Goal: Use online tool/utility: Utilize a website feature to perform a specific function

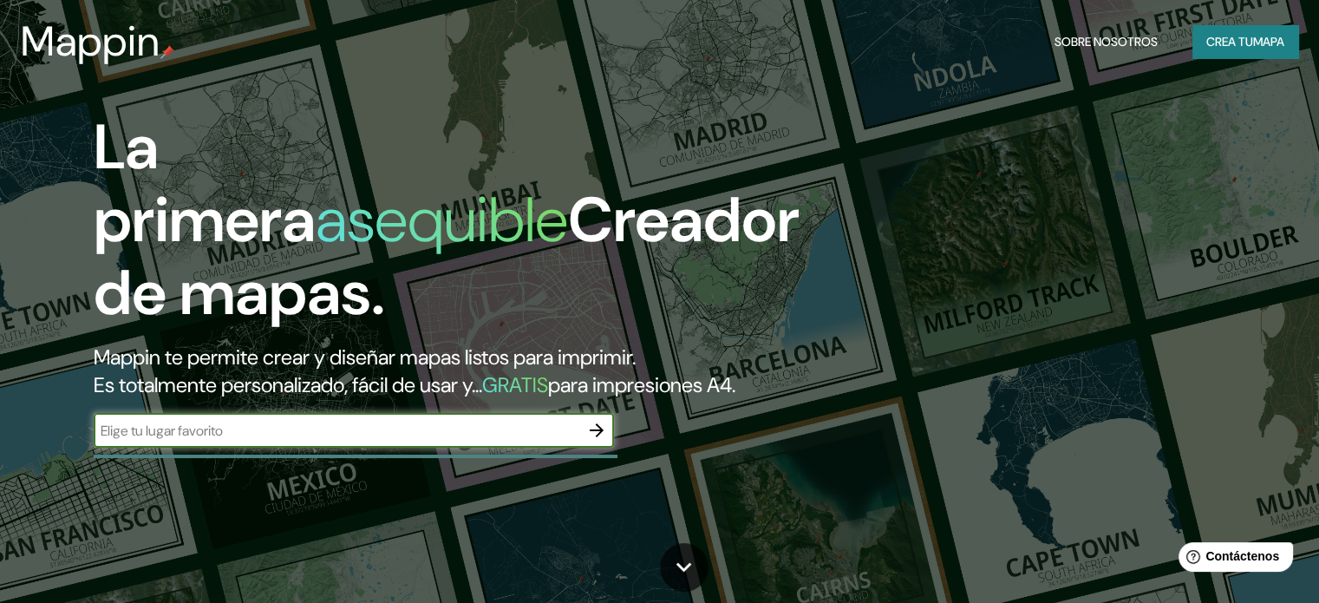
click at [213, 441] on input "text" at bounding box center [337, 431] width 486 height 20
type input "suzuka"
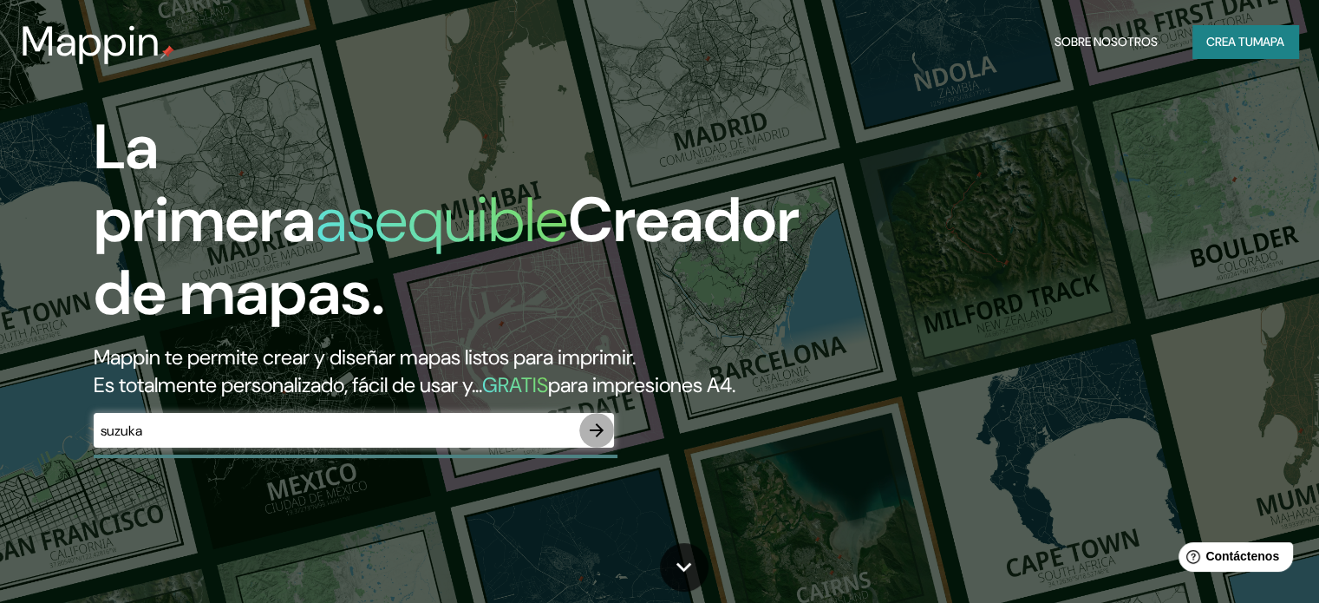
click at [589, 441] on icon "button" at bounding box center [596, 430] width 21 height 21
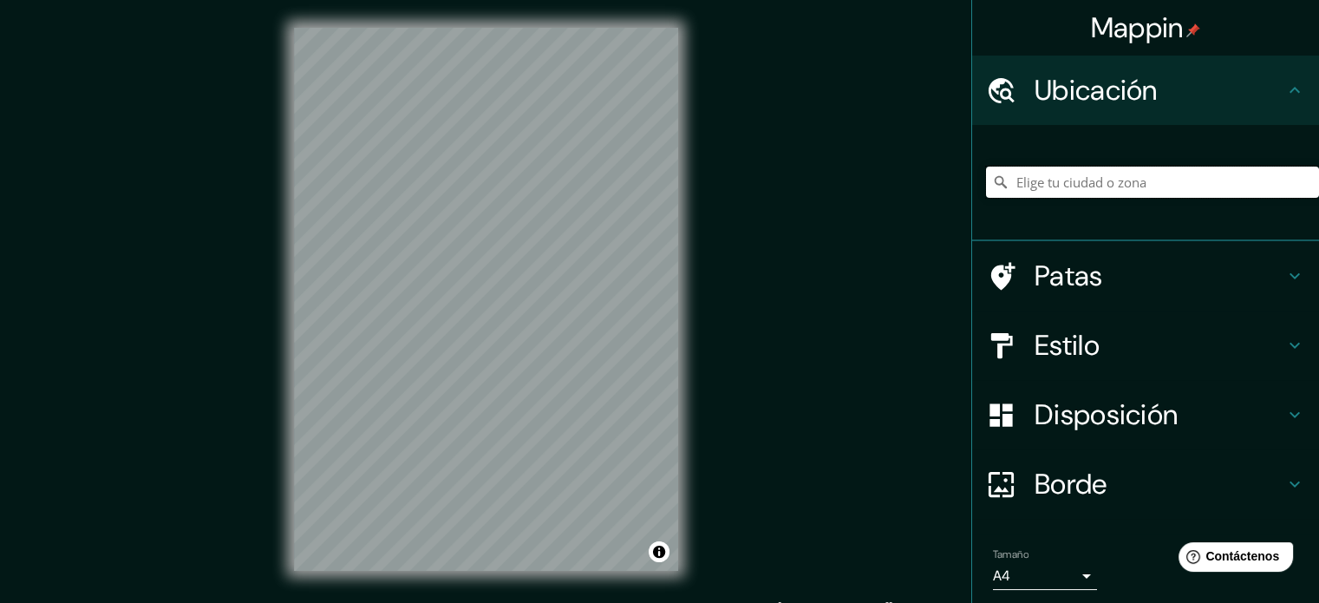
click at [1079, 181] on input "Elige tu ciudad o zona" at bounding box center [1152, 182] width 333 height 31
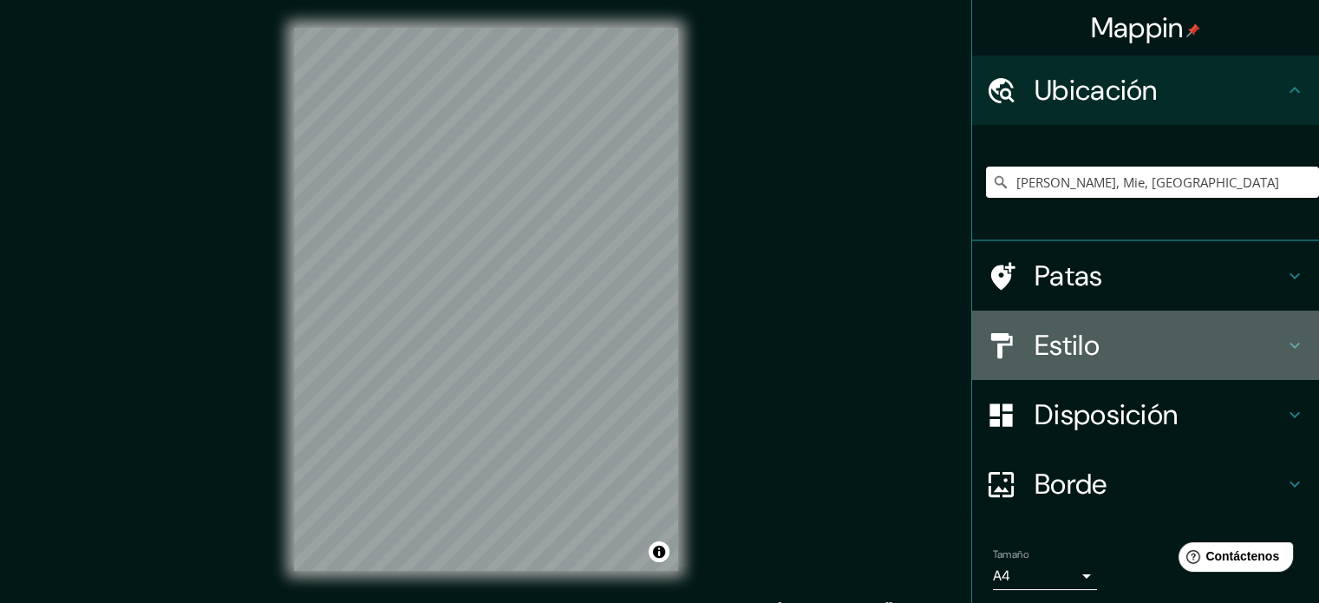
click at [1106, 348] on h4 "Estilo" at bounding box center [1160, 345] width 250 height 35
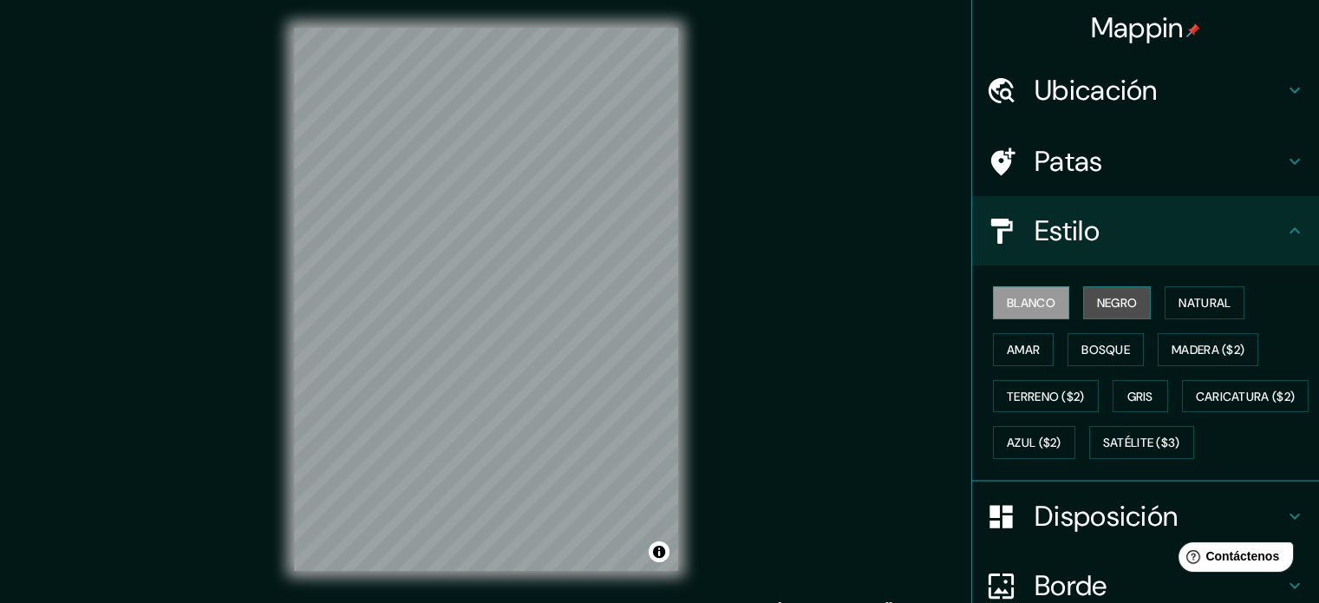
click at [1100, 298] on font "Negro" at bounding box center [1117, 303] width 41 height 16
click at [412, 576] on div "© Mapbox © OpenStreetMap Improve this map" at bounding box center [486, 299] width 440 height 599
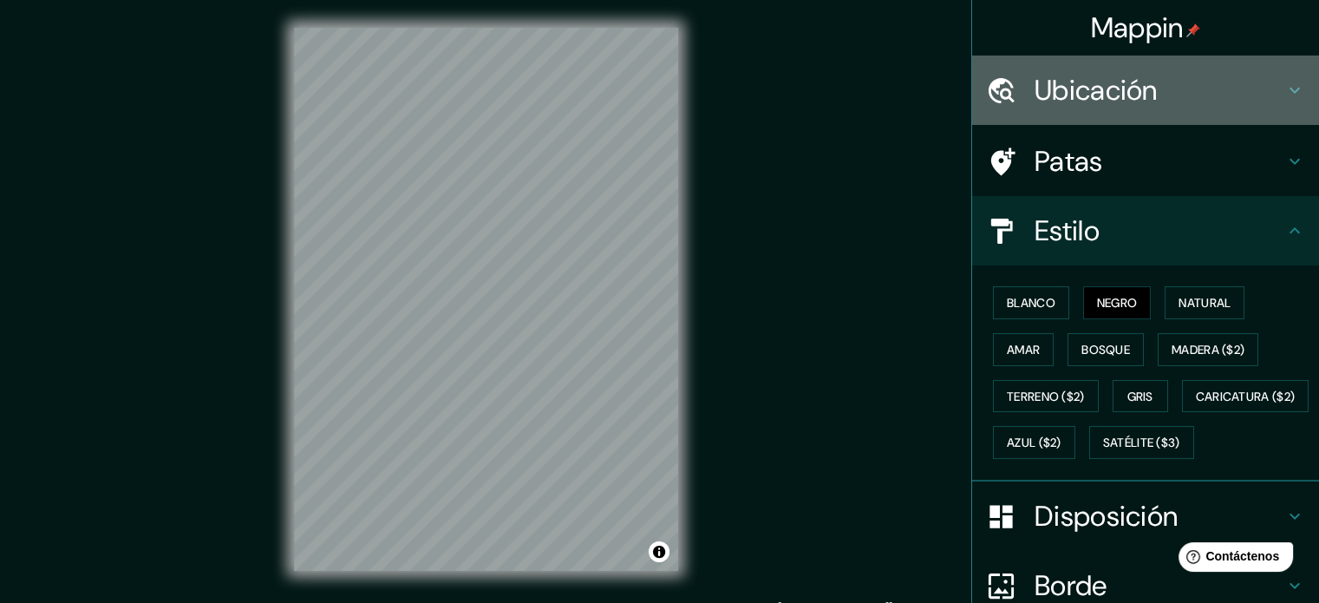
click at [1122, 75] on font "Ubicación" at bounding box center [1096, 90] width 123 height 36
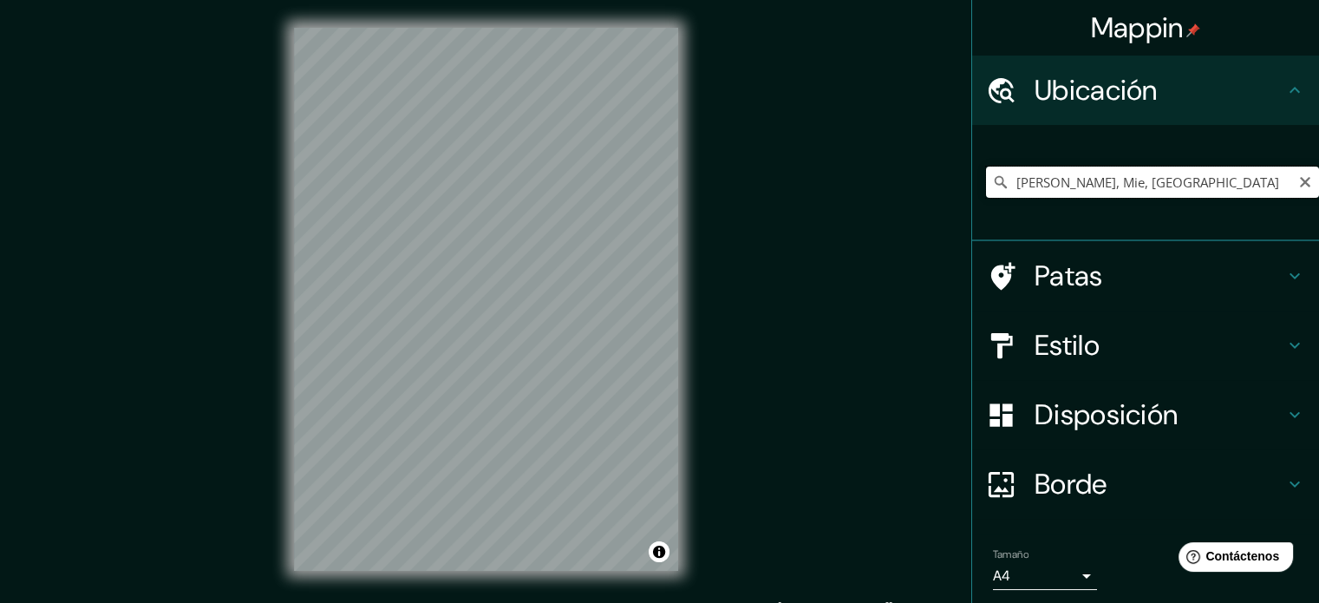
click at [1156, 185] on input "[PERSON_NAME], Mie, [GEOGRAPHIC_DATA]" at bounding box center [1152, 182] width 333 height 31
drag, startPoint x: 1156, startPoint y: 185, endPoint x: 1053, endPoint y: 180, distance: 103.4
click at [1053, 180] on input "[PERSON_NAME], Mie, [GEOGRAPHIC_DATA]" at bounding box center [1152, 182] width 333 height 31
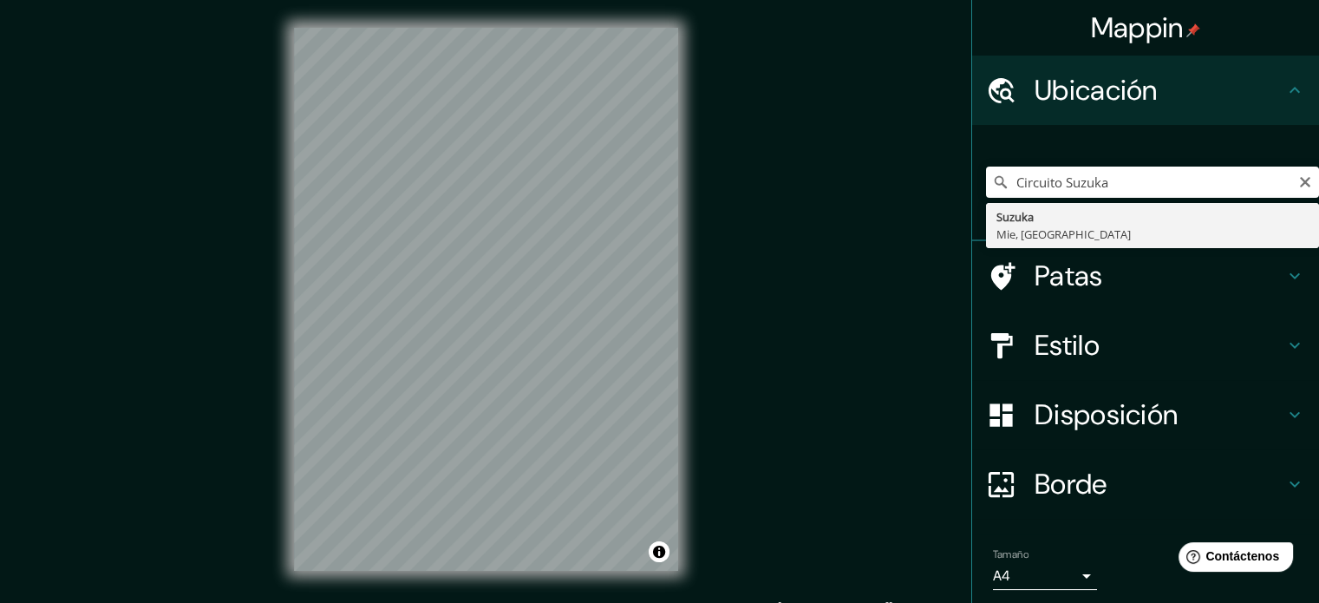
type input "[PERSON_NAME], Mie, [GEOGRAPHIC_DATA]"
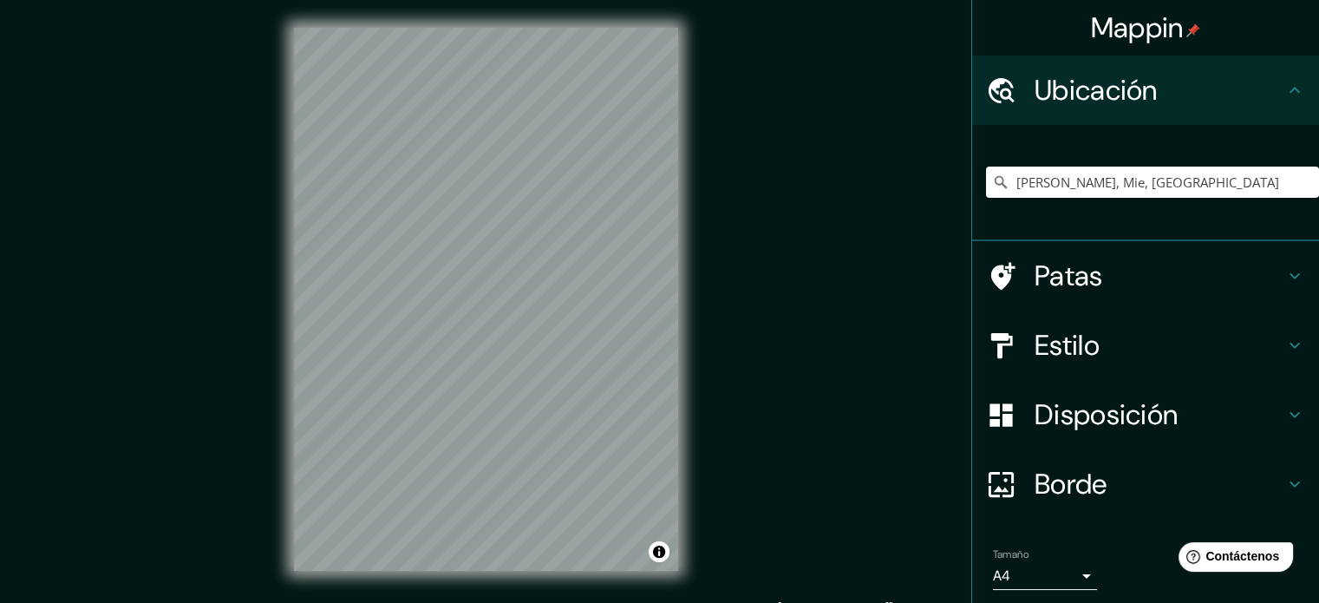
click at [761, 571] on div "Mappin Ubicación Suzuka, [GEOGRAPHIC_DATA], [GEOGRAPHIC_DATA] Patas Estilo Disp…" at bounding box center [659, 313] width 1319 height 626
click at [316, 602] on div "Mappin Ubicación Suzuka, [GEOGRAPHIC_DATA], [GEOGRAPHIC_DATA] Patas Estilo Disp…" at bounding box center [659, 313] width 1319 height 626
click at [681, 197] on div "© Mapbox © OpenStreetMap Improve this map" at bounding box center [486, 299] width 440 height 599
click at [776, 193] on div "Mappin Ubicación Suzuka, [GEOGRAPHIC_DATA], [GEOGRAPHIC_DATA] Patas Estilo Disp…" at bounding box center [659, 313] width 1319 height 626
click at [868, 213] on div "Mappin Ubicación Suzuka, [GEOGRAPHIC_DATA], [GEOGRAPHIC_DATA] Patas Estilo Disp…" at bounding box center [659, 313] width 1319 height 626
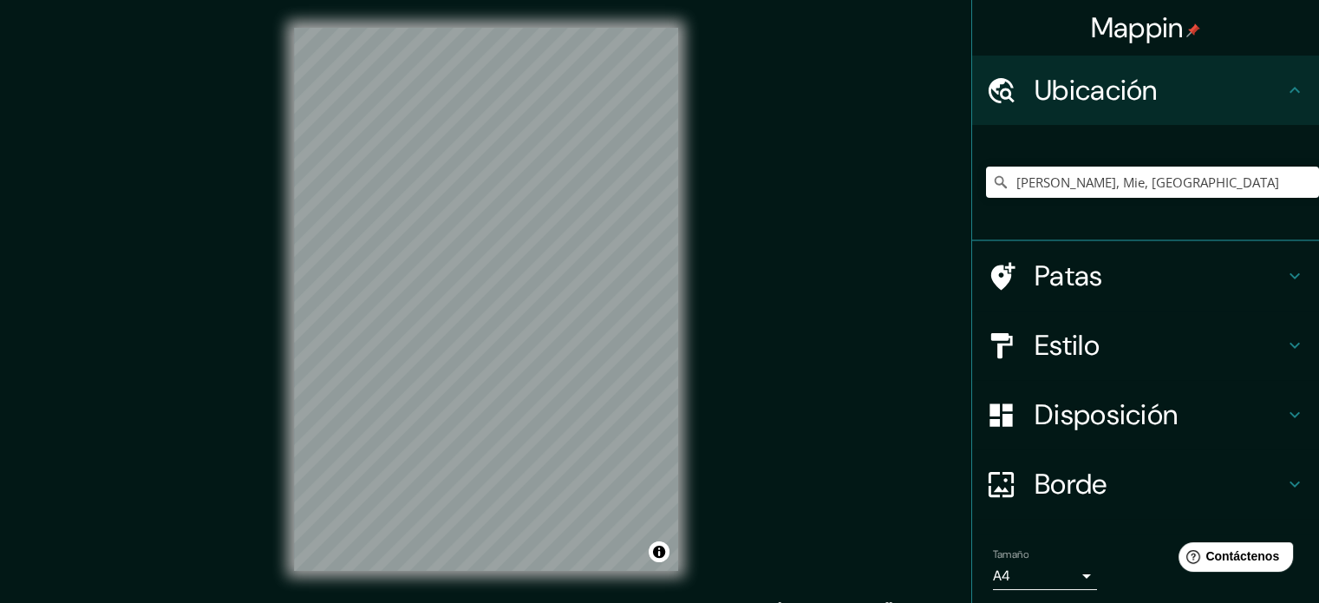
click at [734, 358] on div "Mappin Ubicación Suzuka, [GEOGRAPHIC_DATA], [GEOGRAPHIC_DATA] Patas Estilo Disp…" at bounding box center [659, 313] width 1319 height 626
